Goal: Information Seeking & Learning: Learn about a topic

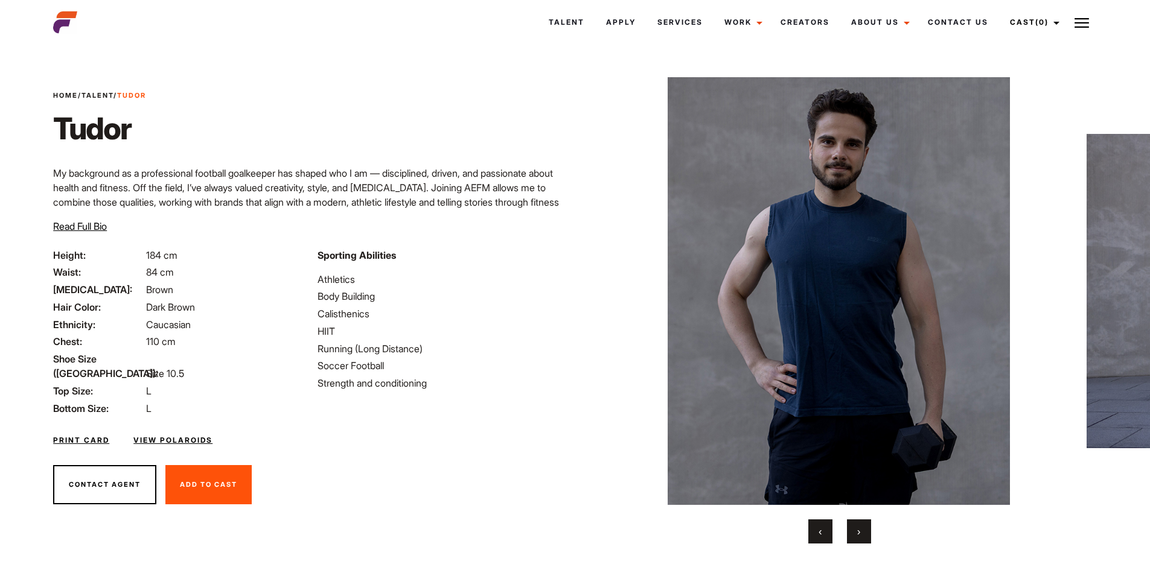
click at [884, 267] on img at bounding box center [839, 291] width 471 height 428
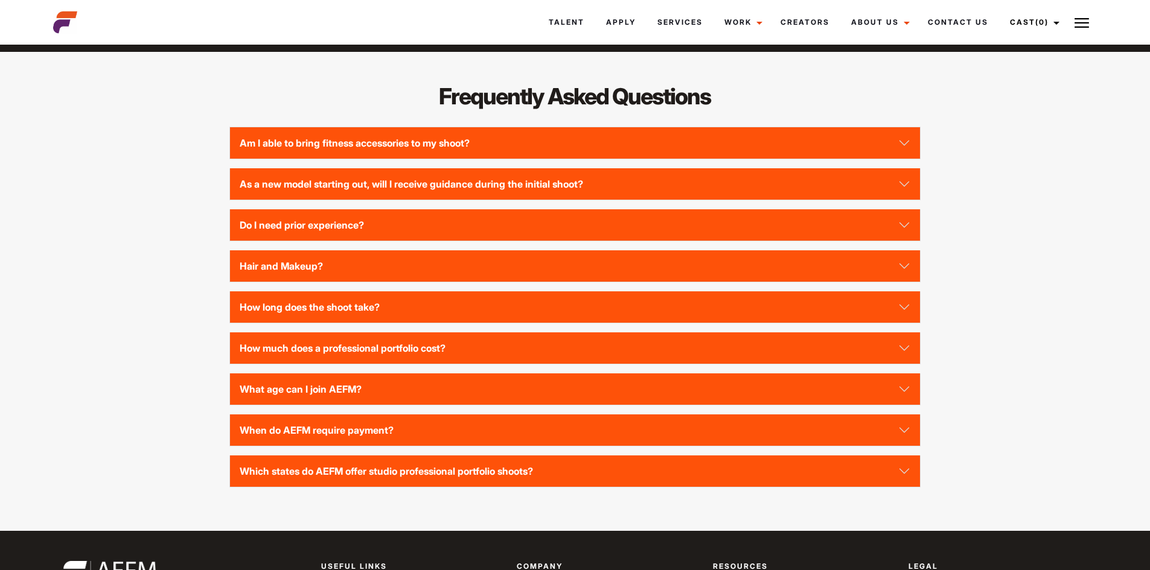
scroll to position [1750, 0]
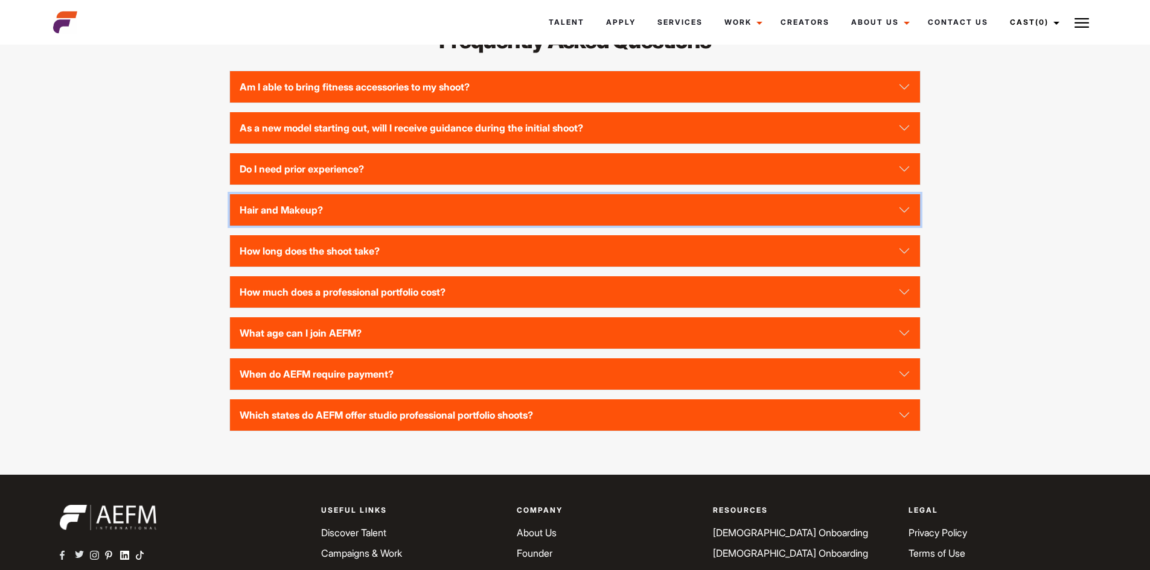
click at [905, 226] on button "Hair and Makeup?" at bounding box center [574, 209] width 689 height 31
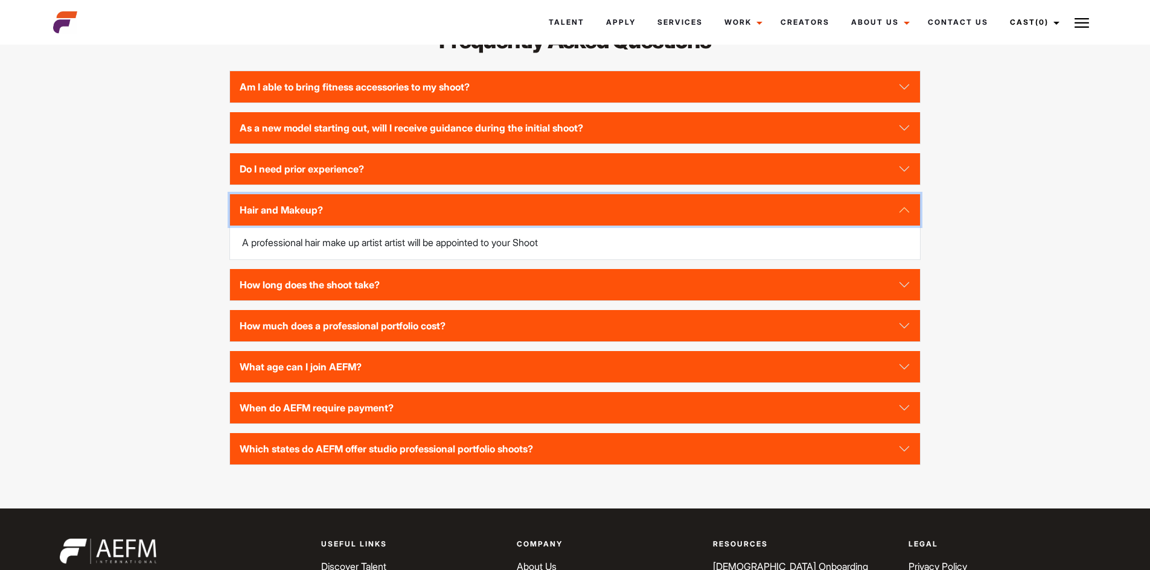
click at [908, 226] on button "Hair and Makeup?" at bounding box center [574, 209] width 689 height 31
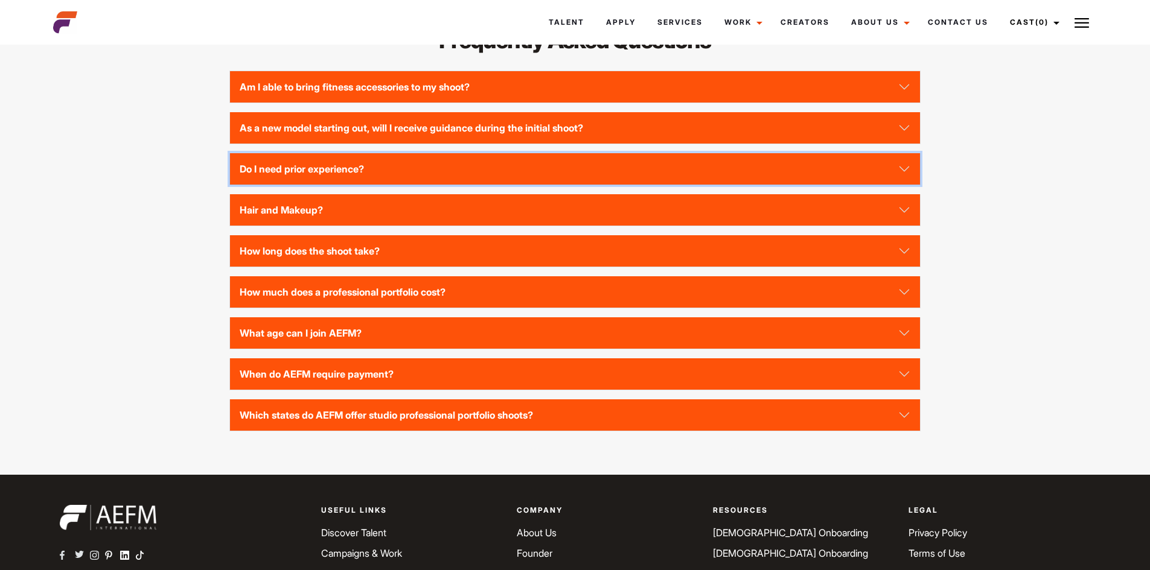
click at [901, 185] on button "Do I need prior experience?" at bounding box center [574, 168] width 689 height 31
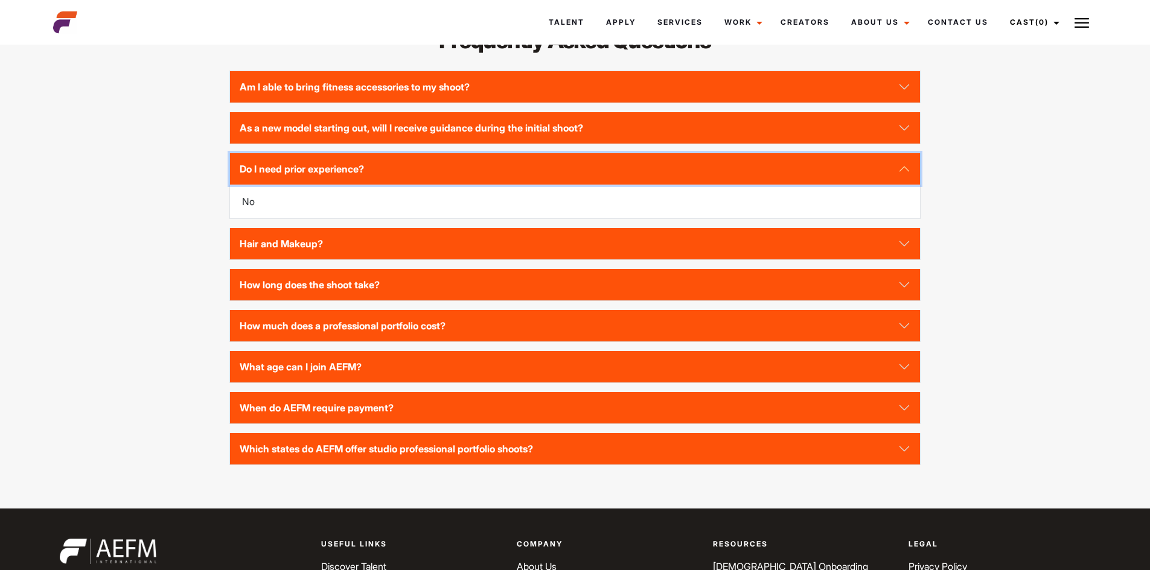
click at [901, 185] on button "Do I need prior experience?" at bounding box center [574, 168] width 689 height 31
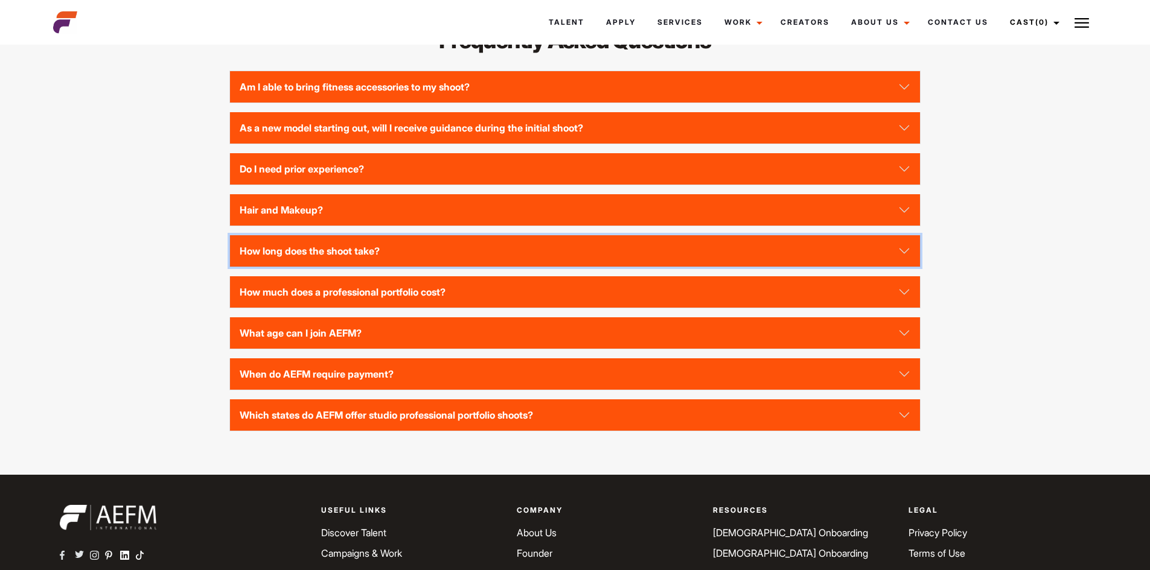
click at [895, 267] on button "How long does the shoot take?" at bounding box center [574, 250] width 689 height 31
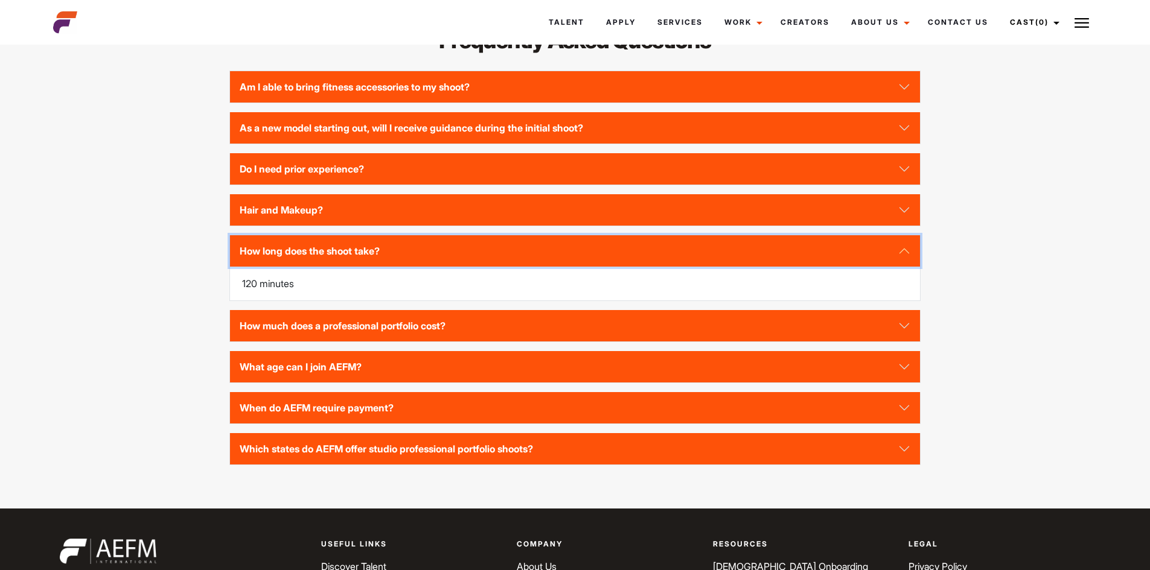
click at [905, 267] on button "How long does the shoot take?" at bounding box center [574, 250] width 689 height 31
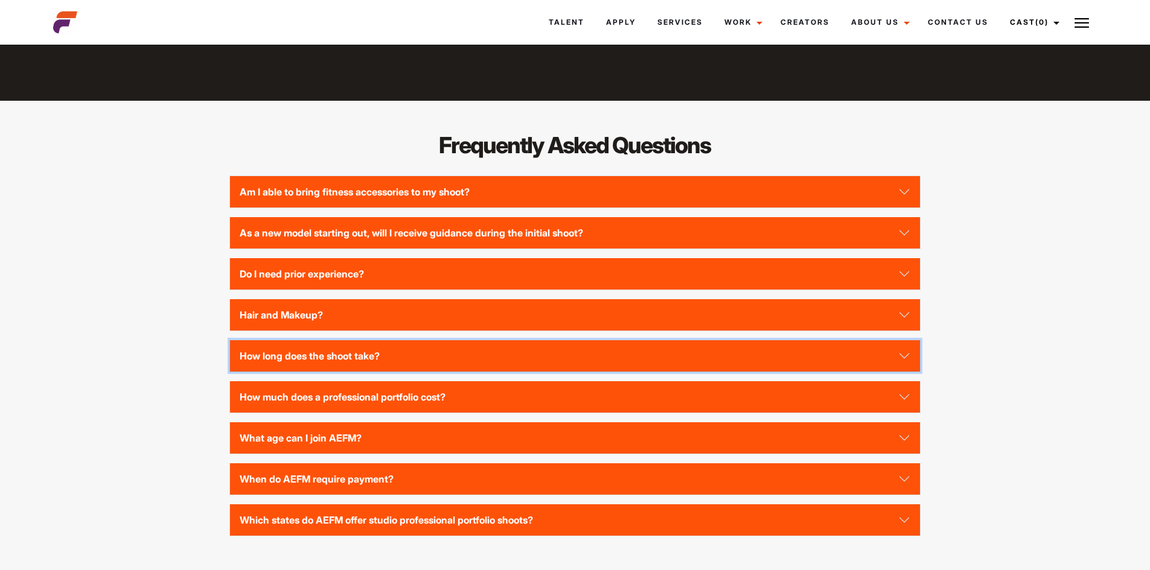
scroll to position [1811, 0]
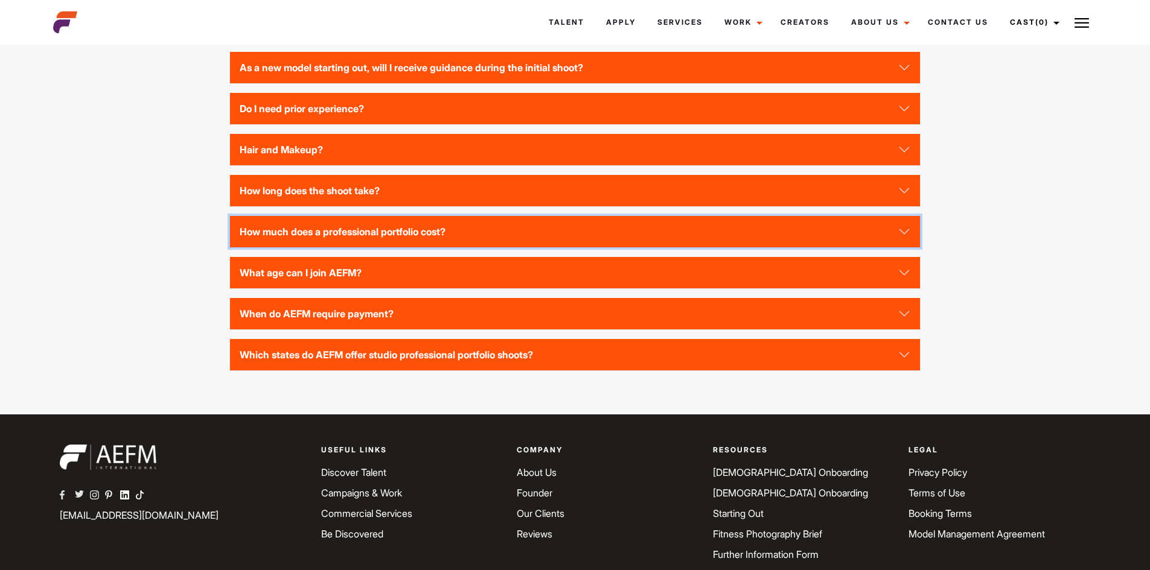
click at [909, 247] on button "How much does a professional portfolio cost?" at bounding box center [574, 231] width 689 height 31
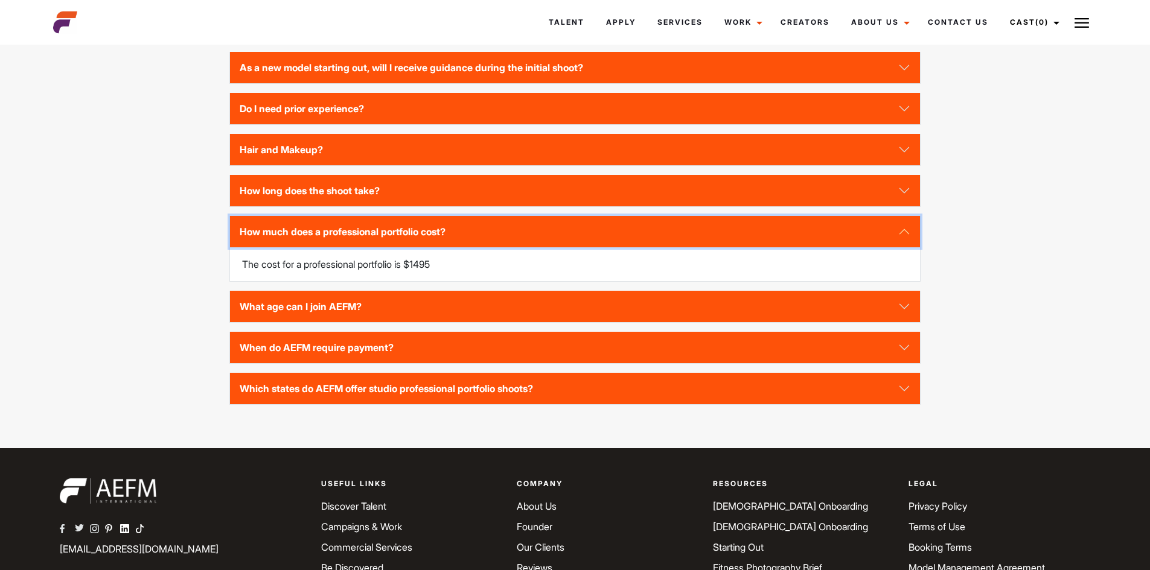
click at [905, 247] on button "How much does a professional portfolio cost?" at bounding box center [574, 231] width 689 height 31
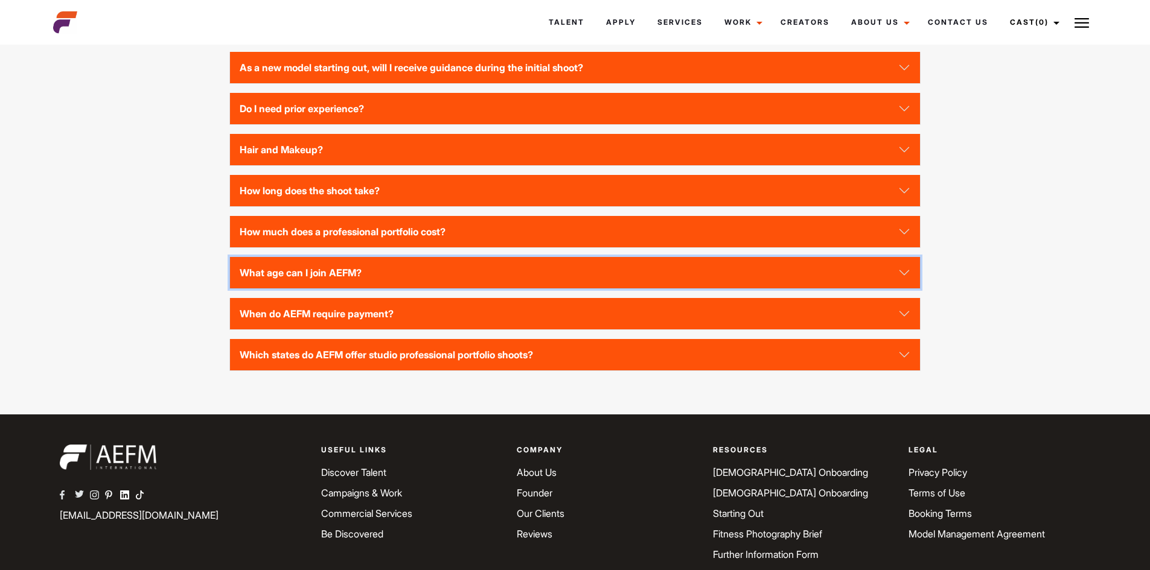
click at [904, 289] on button "What age can I join AEFM?" at bounding box center [574, 272] width 689 height 31
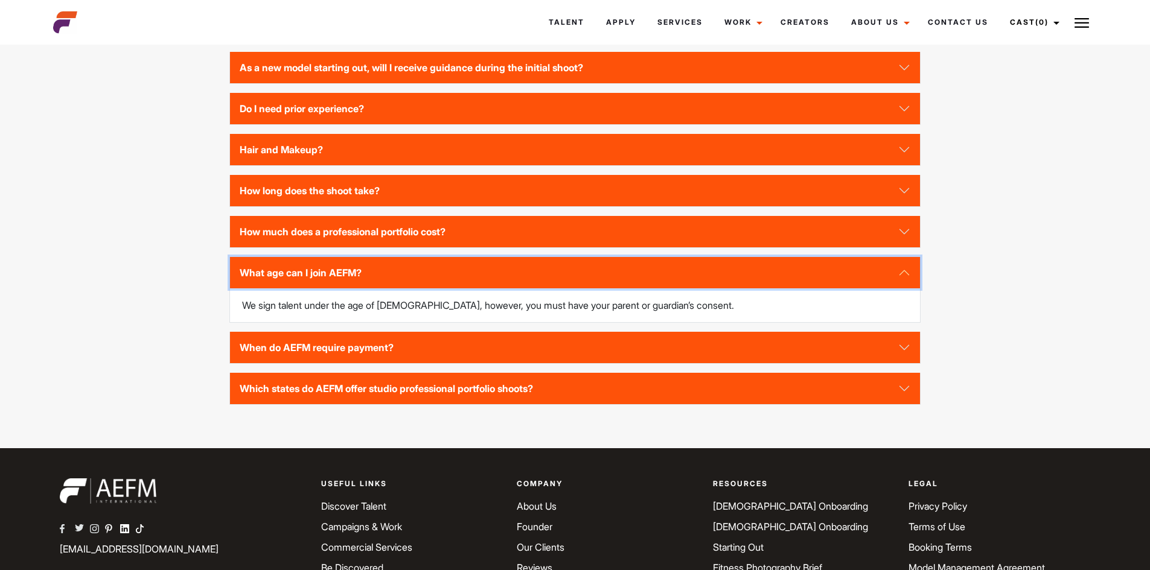
click at [904, 289] on button "What age can I join AEFM?" at bounding box center [574, 272] width 689 height 31
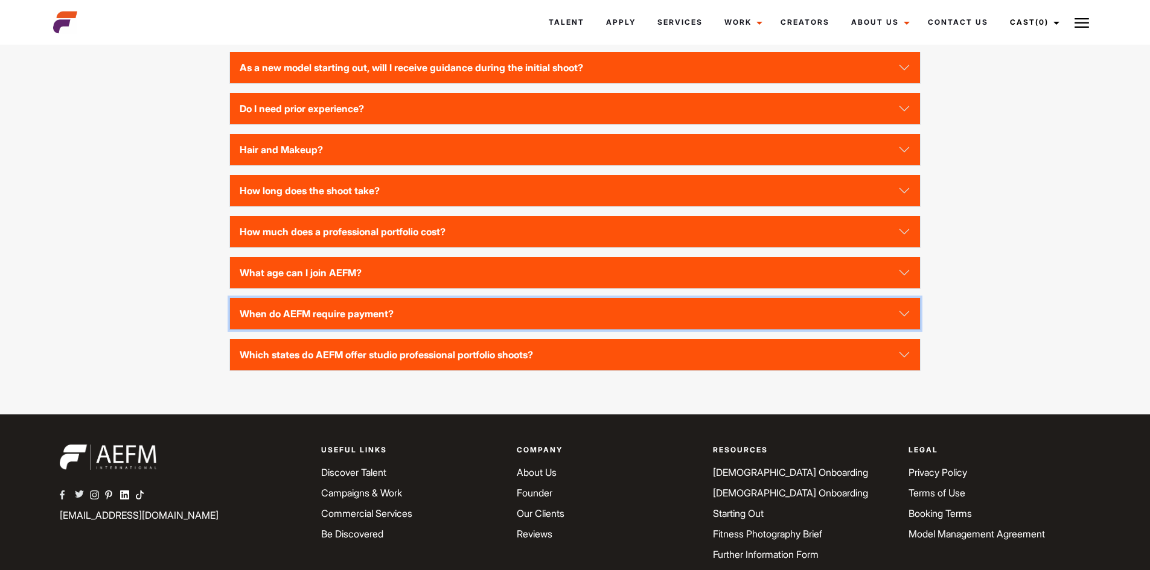
click at [901, 330] on button "When do AEFM require payment?" at bounding box center [574, 313] width 689 height 31
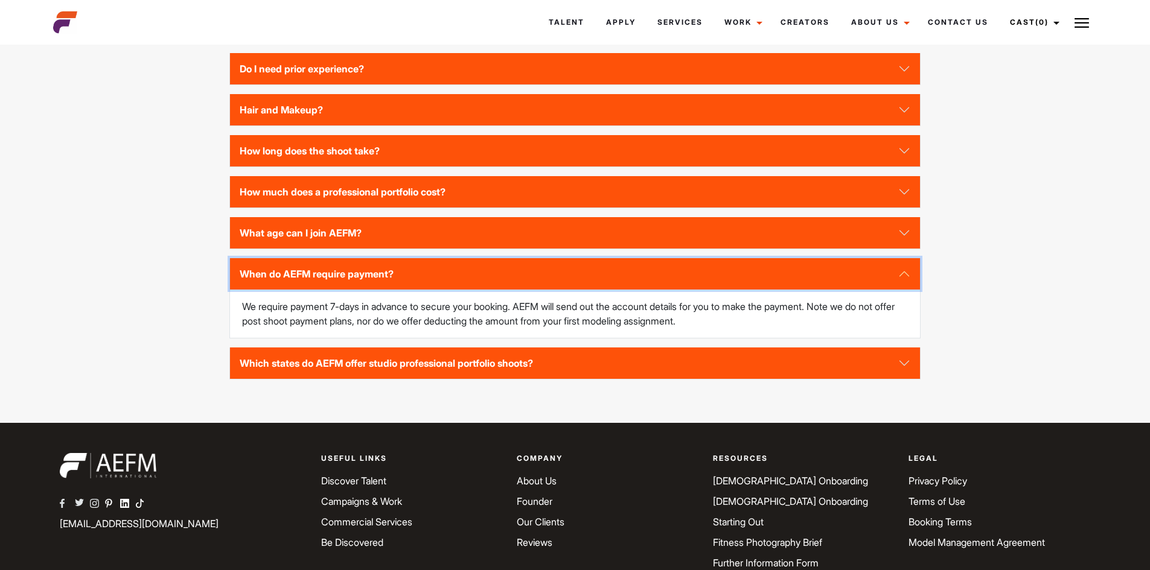
scroll to position [1871, 0]
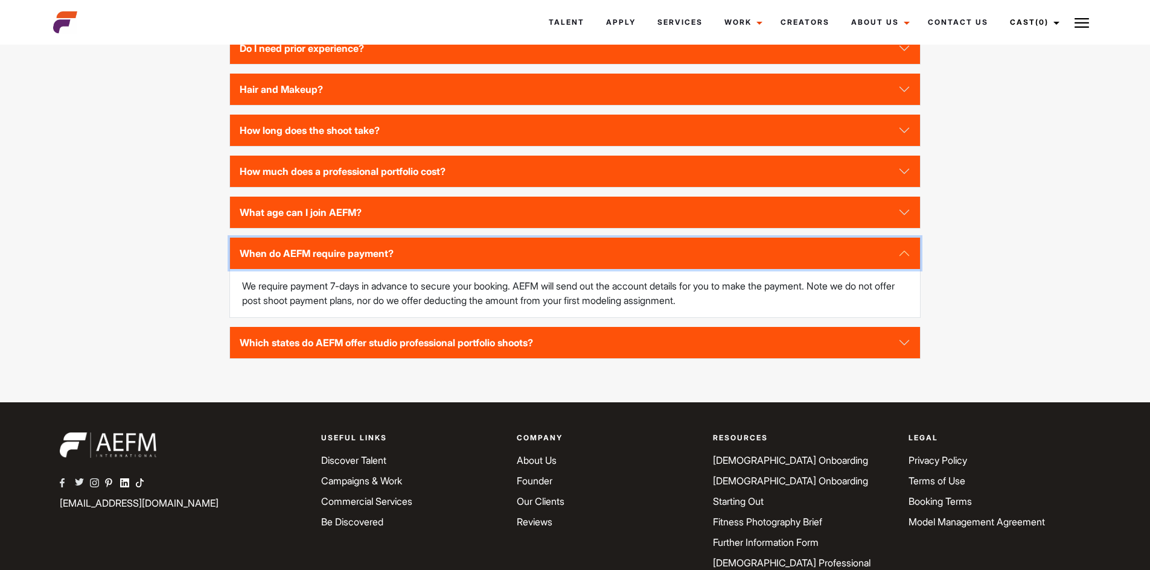
click at [905, 269] on button "When do AEFM require payment?" at bounding box center [574, 253] width 689 height 31
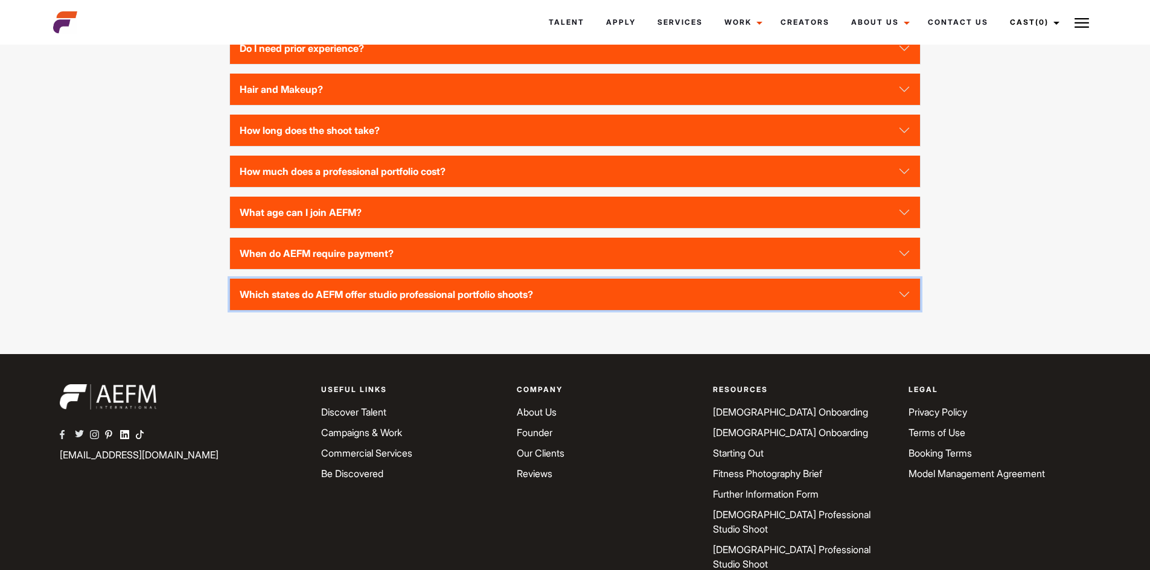
click at [912, 310] on button "Which states do AEFM offer studio professional portfolio shoots?" at bounding box center [574, 294] width 689 height 31
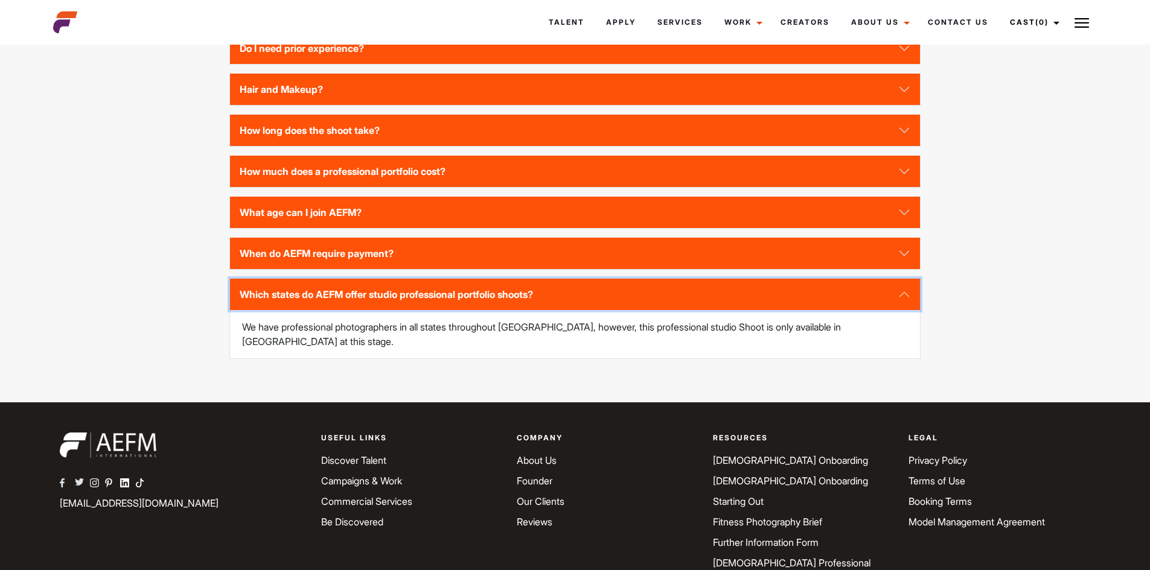
click at [911, 310] on button "Which states do AEFM offer studio professional portfolio shoots?" at bounding box center [574, 294] width 689 height 31
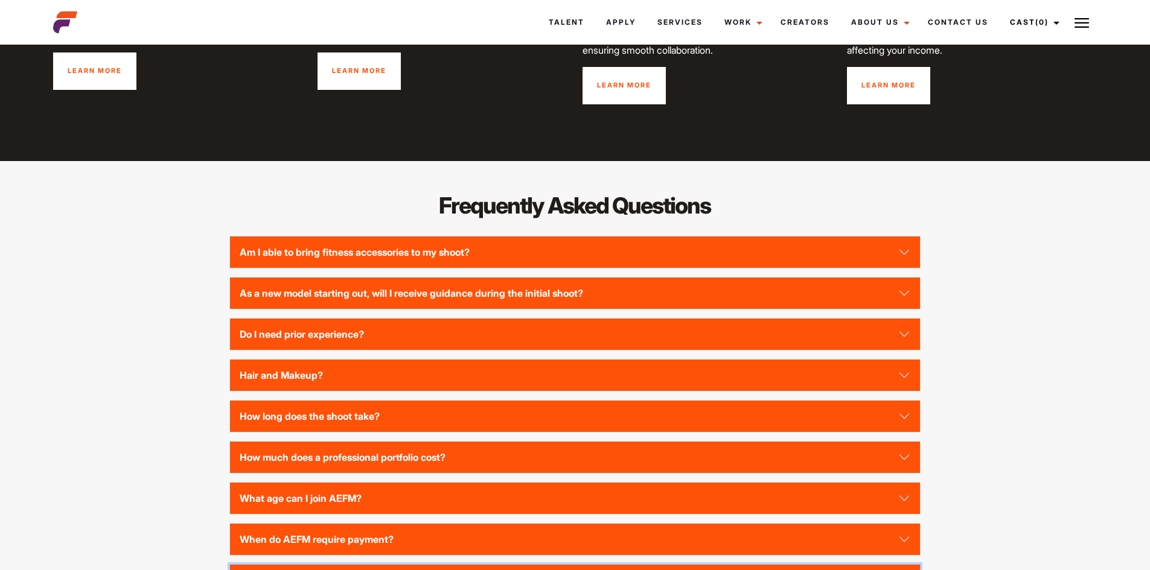
scroll to position [1569, 0]
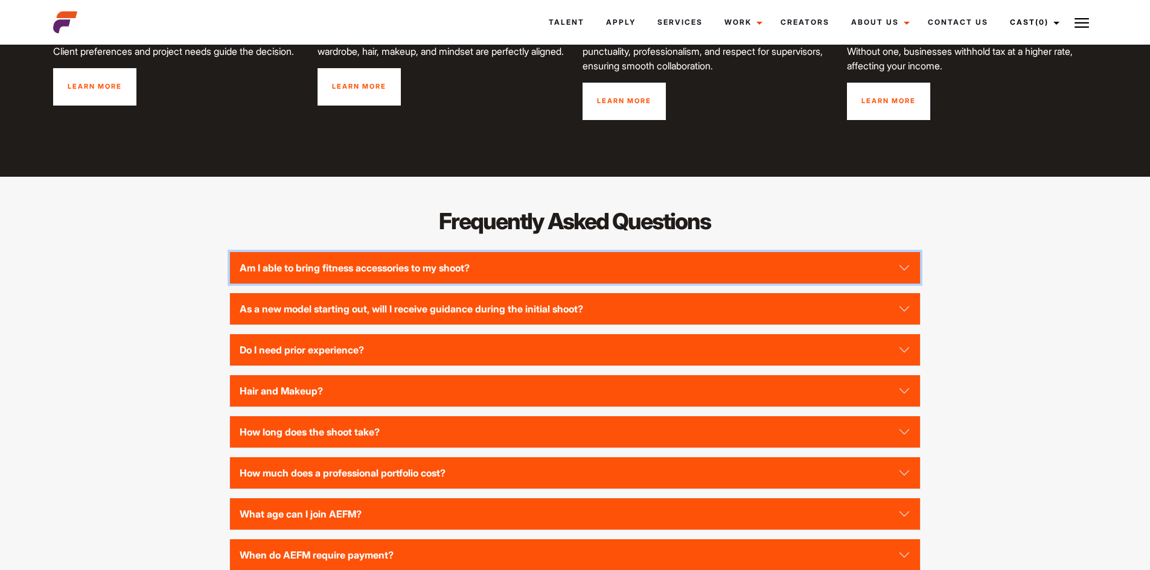
click at [911, 284] on button "Am I able to bring fitness accessories to my shoot?" at bounding box center [574, 267] width 689 height 31
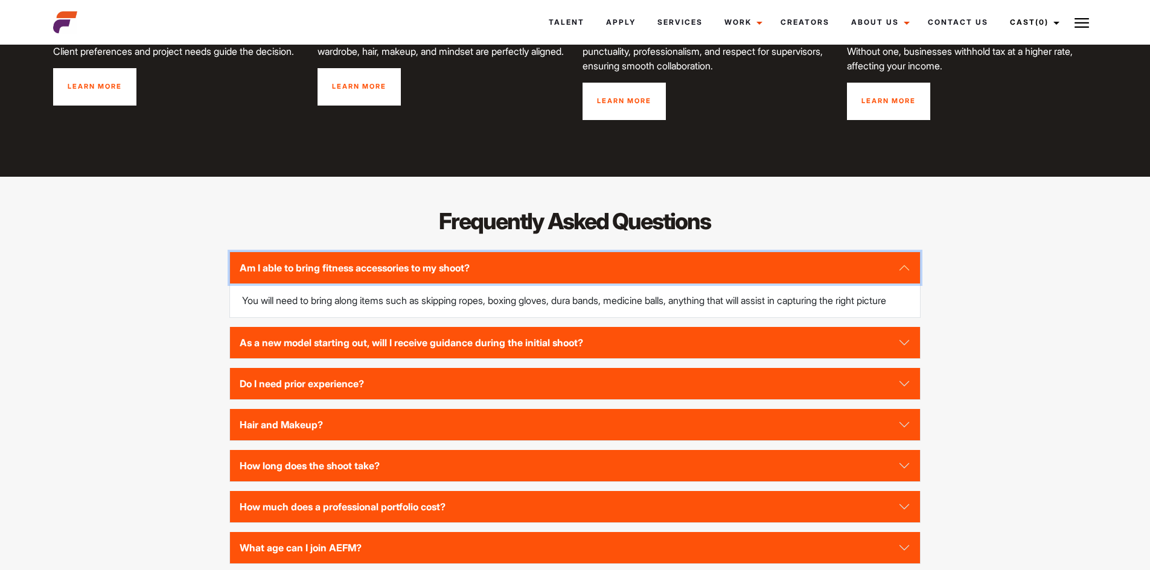
click at [911, 284] on button "Am I able to bring fitness accessories to my shoot?" at bounding box center [574, 267] width 689 height 31
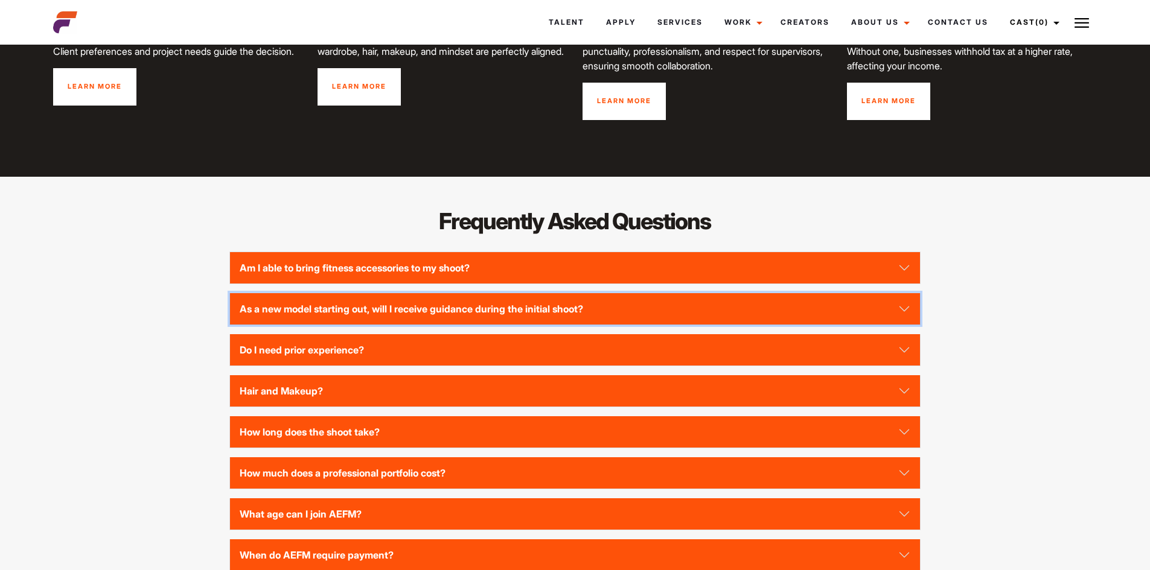
click at [909, 325] on button "As a new model starting out, will I receive guidance during the initial shoot?" at bounding box center [574, 308] width 689 height 31
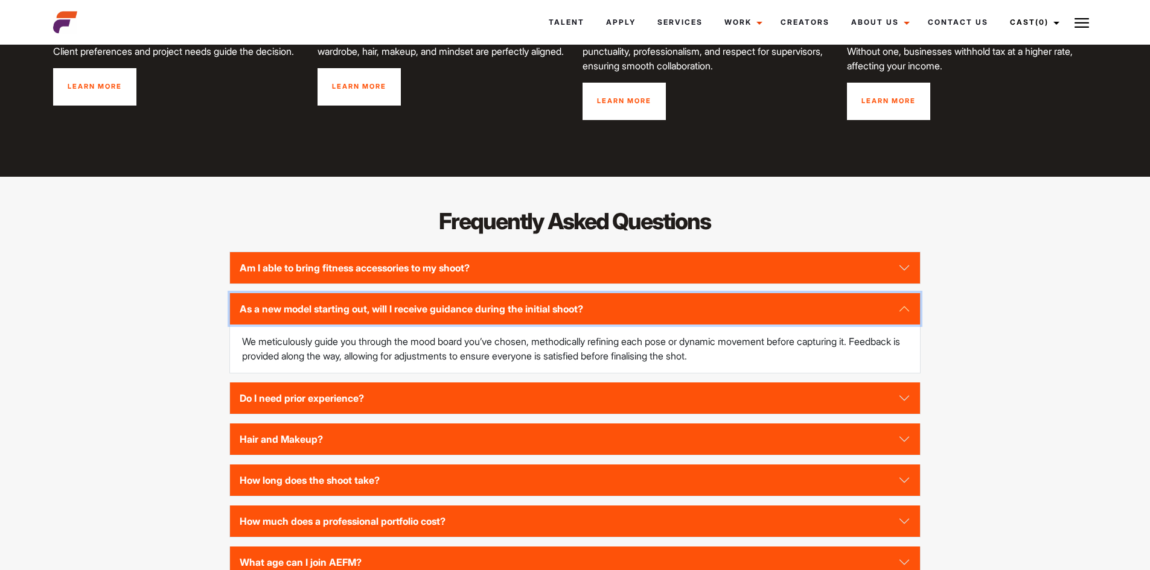
click at [909, 325] on button "As a new model starting out, will I receive guidance during the initial shoot?" at bounding box center [574, 308] width 689 height 31
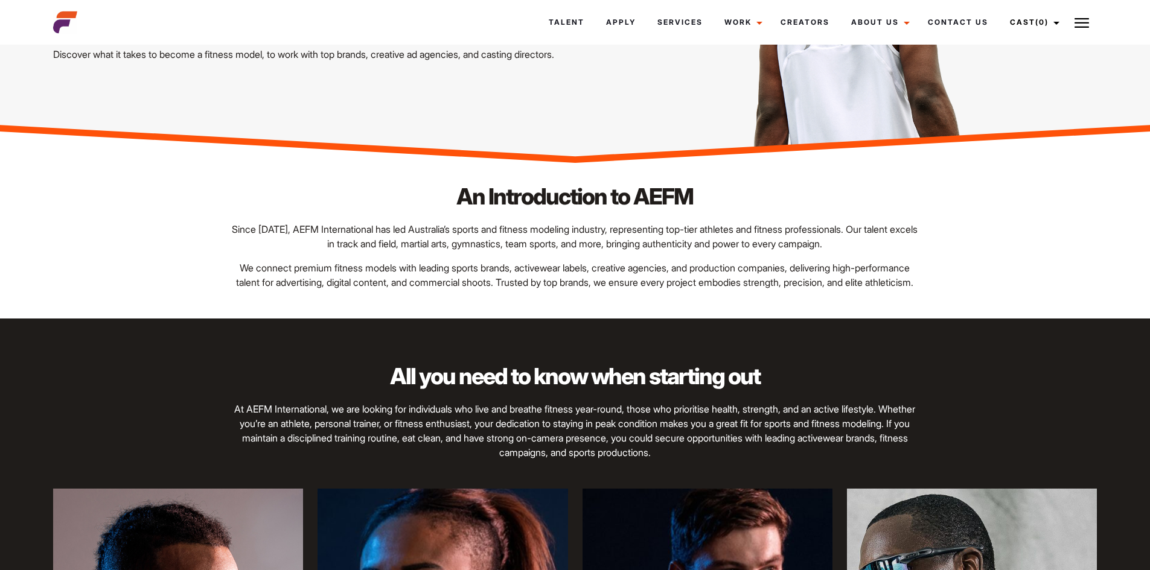
scroll to position [0, 0]
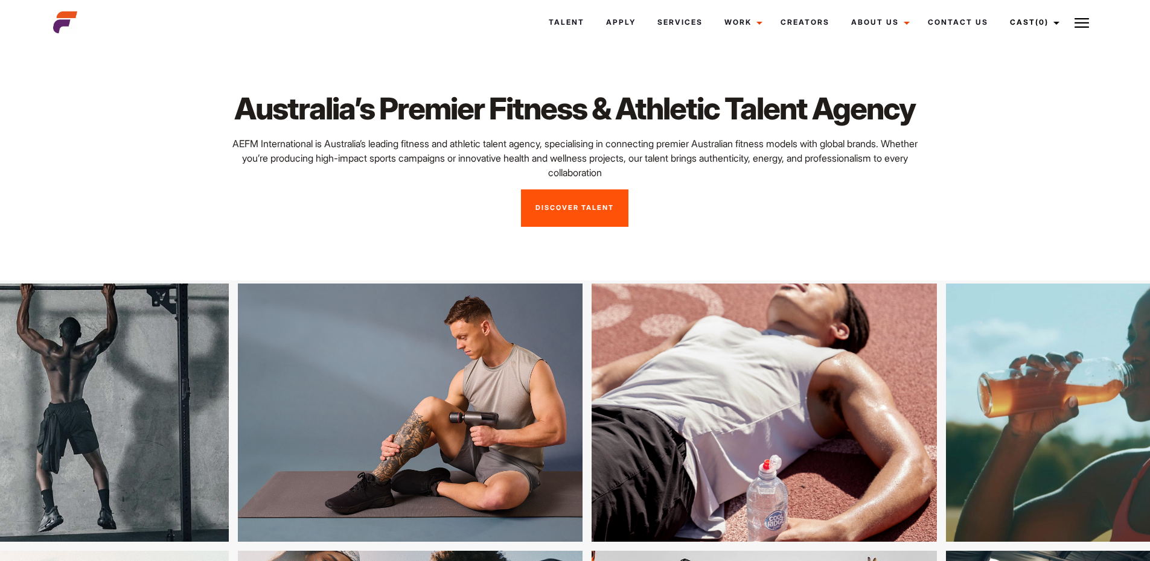
click at [607, 227] on link "Discover Talent" at bounding box center [574, 208] width 107 height 37
